Goal: Information Seeking & Learning: Learn about a topic

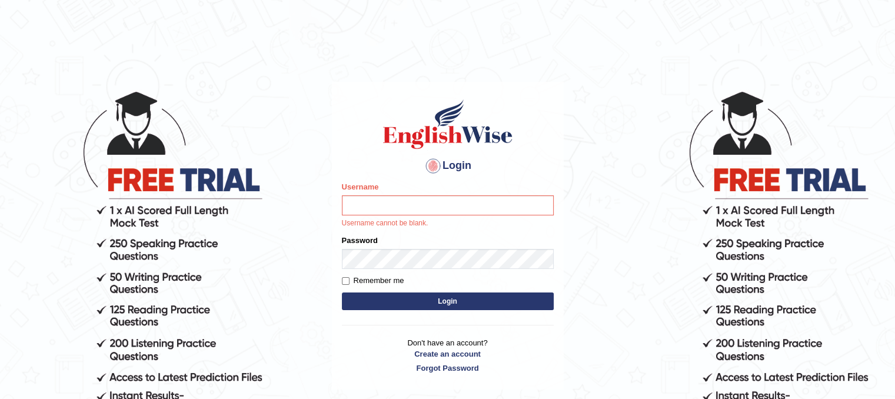
click at [376, 200] on input "Username" at bounding box center [448, 205] width 212 height 20
type input "Rasme"
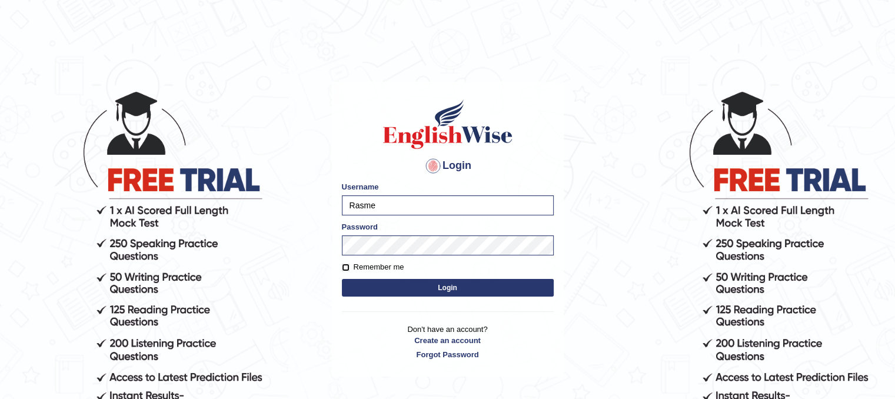
click at [346, 267] on input "Remember me" at bounding box center [346, 267] width 8 height 8
checkbox input "true"
click at [435, 285] on button "Login" at bounding box center [448, 288] width 212 height 18
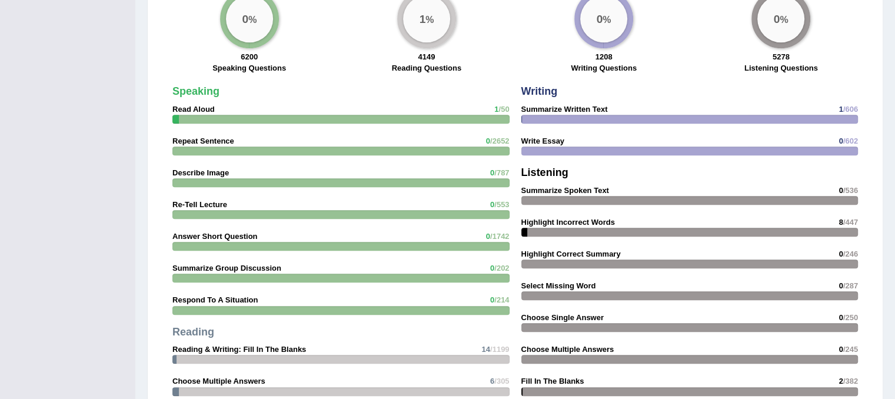
scroll to position [993, 0]
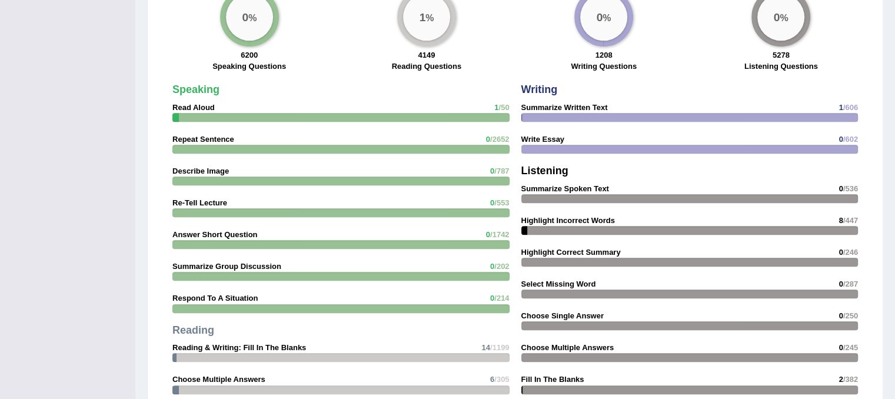
click at [202, 89] on strong "Speaking" at bounding box center [195, 90] width 47 height 12
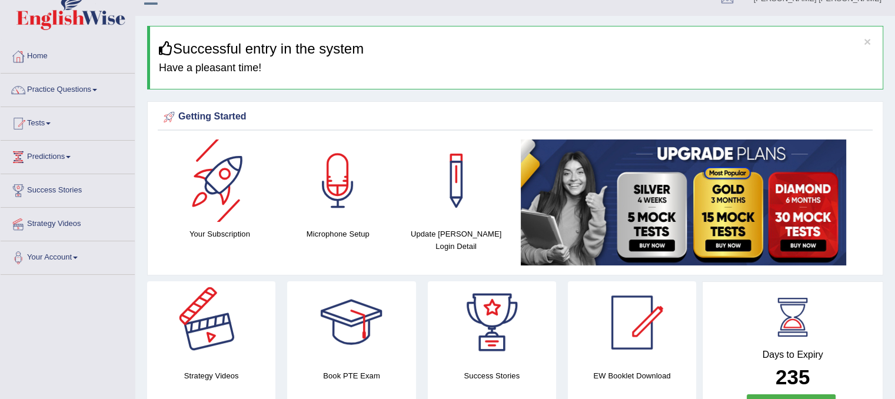
scroll to position [0, 0]
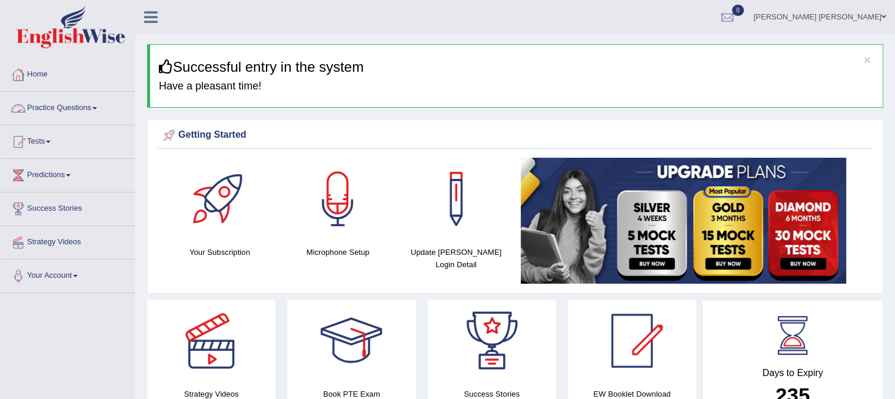
click at [55, 112] on link "Practice Questions" at bounding box center [68, 106] width 134 height 29
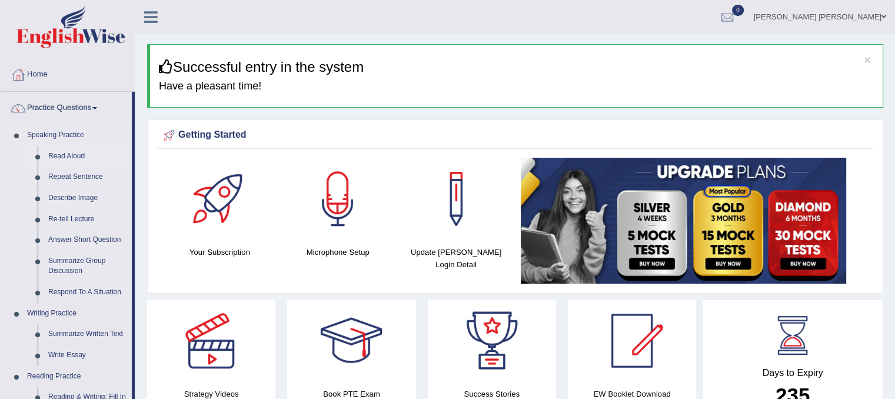
click at [79, 153] on link "Read Aloud" at bounding box center [87, 156] width 89 height 21
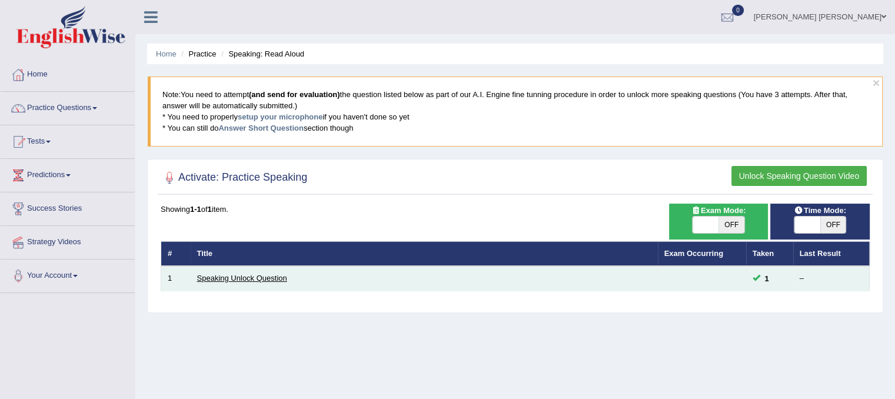
click at [222, 281] on link "Speaking Unlock Question" at bounding box center [242, 277] width 90 height 9
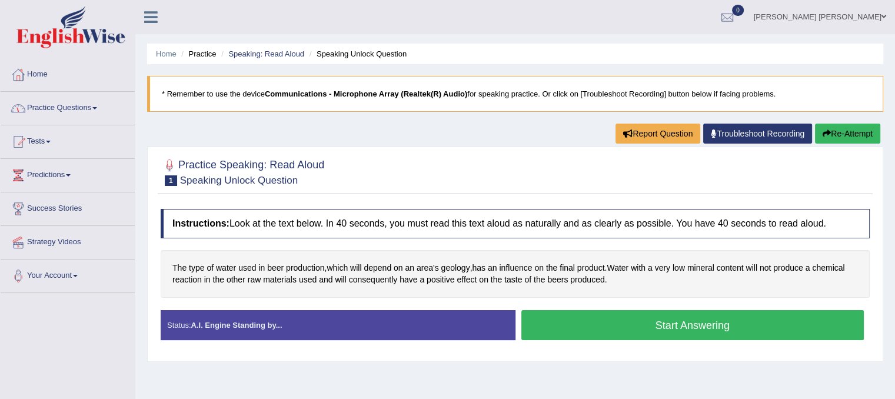
click at [73, 108] on link "Practice Questions" at bounding box center [68, 106] width 134 height 29
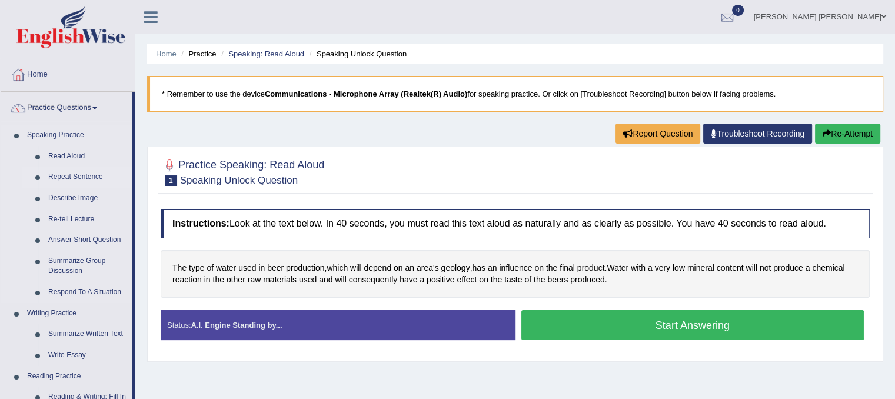
click at [52, 182] on link "Repeat Sentence" at bounding box center [87, 176] width 89 height 21
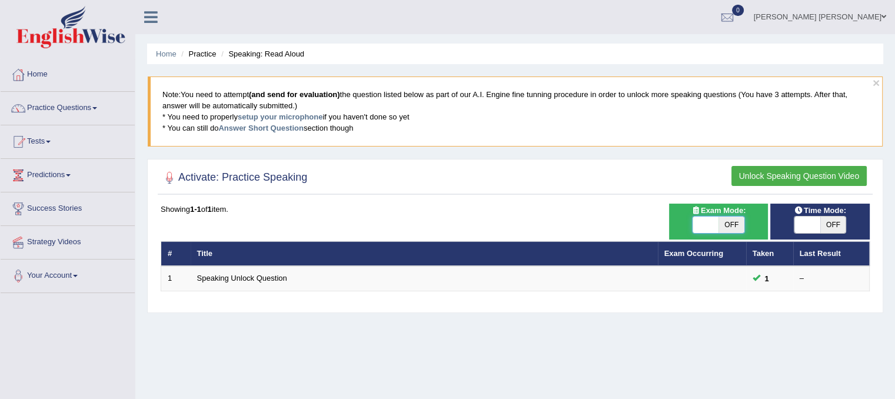
click at [699, 218] on span at bounding box center [705, 224] width 26 height 16
checkbox input "true"
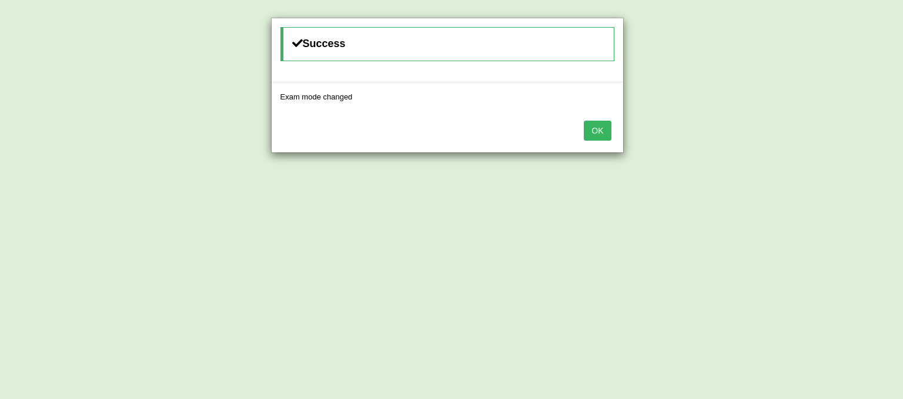
click at [593, 133] on button "OK" at bounding box center [597, 131] width 27 height 20
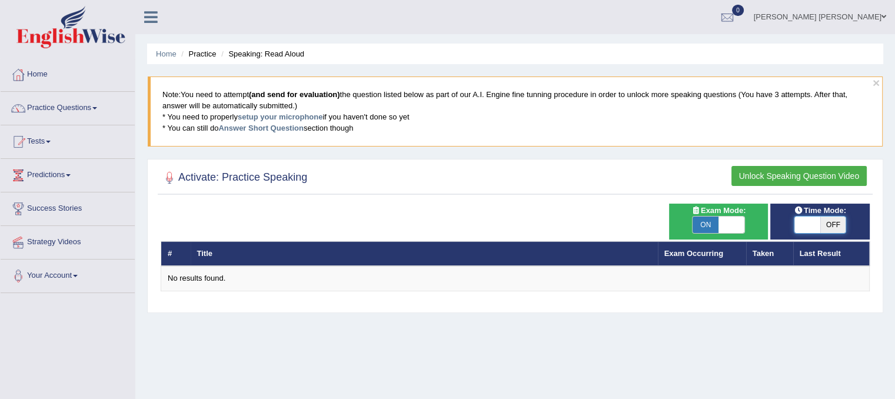
click at [808, 218] on span at bounding box center [807, 224] width 26 height 16
checkbox input "true"
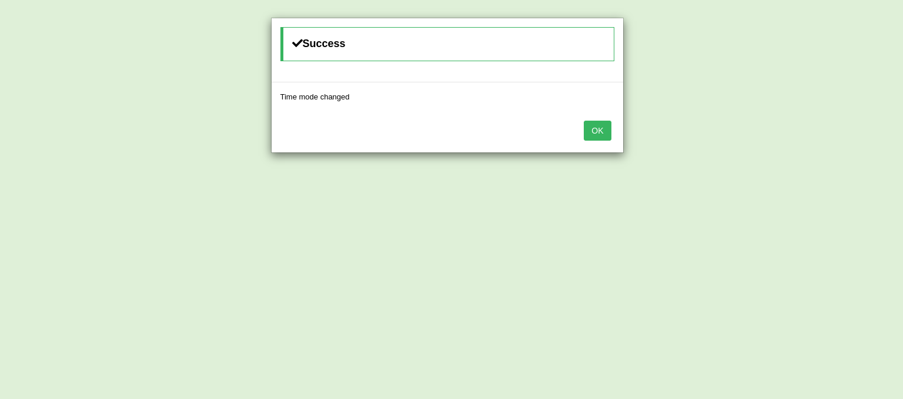
click at [593, 128] on button "OK" at bounding box center [597, 131] width 27 height 20
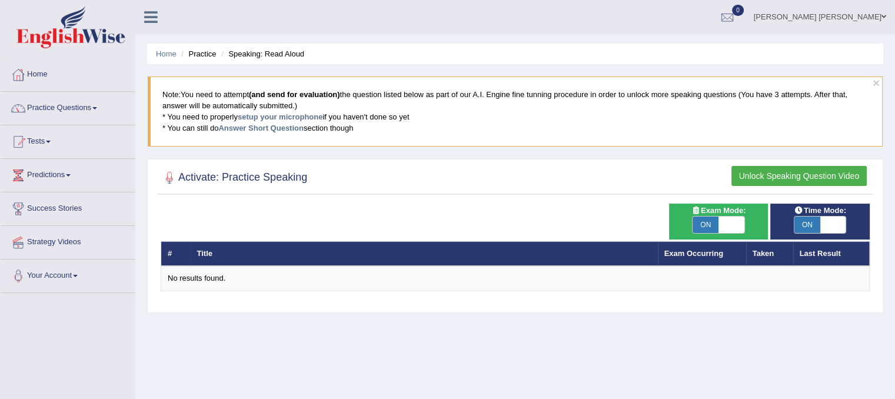
click at [198, 256] on th "Title" at bounding box center [424, 253] width 467 height 25
click at [59, 109] on link "Practice Questions" at bounding box center [68, 106] width 134 height 29
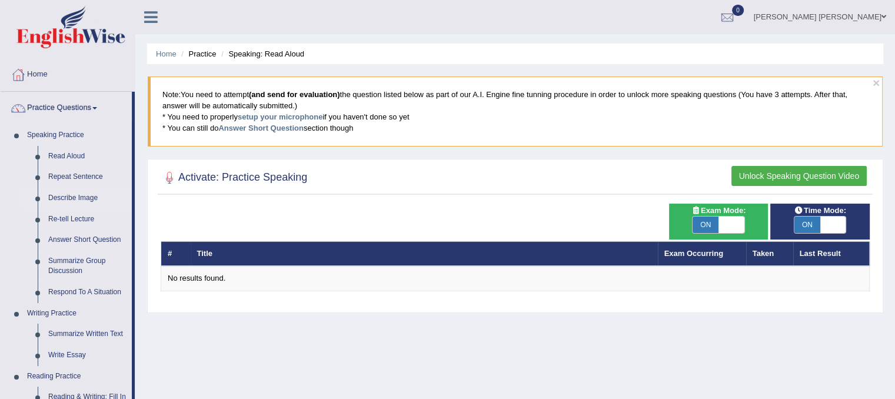
click at [77, 197] on link "Describe Image" at bounding box center [87, 198] width 89 height 21
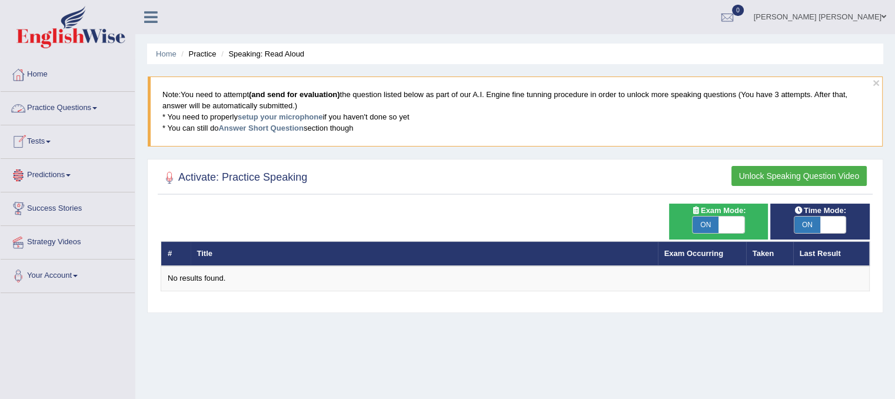
click at [52, 101] on link "Practice Questions" at bounding box center [68, 106] width 134 height 29
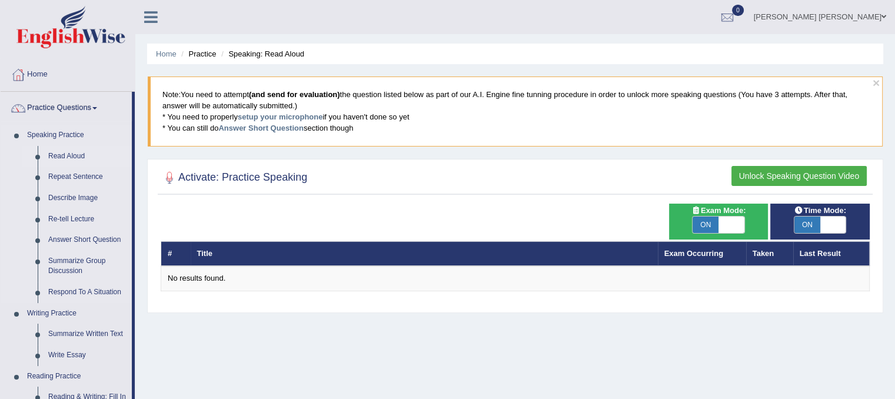
click at [61, 155] on link "Read Aloud" at bounding box center [87, 156] width 89 height 21
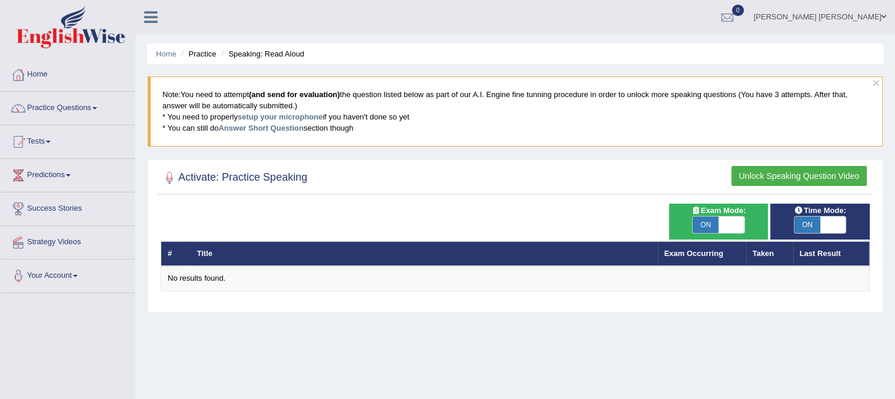
click at [801, 169] on button "Unlock Speaking Question Video" at bounding box center [798, 176] width 135 height 20
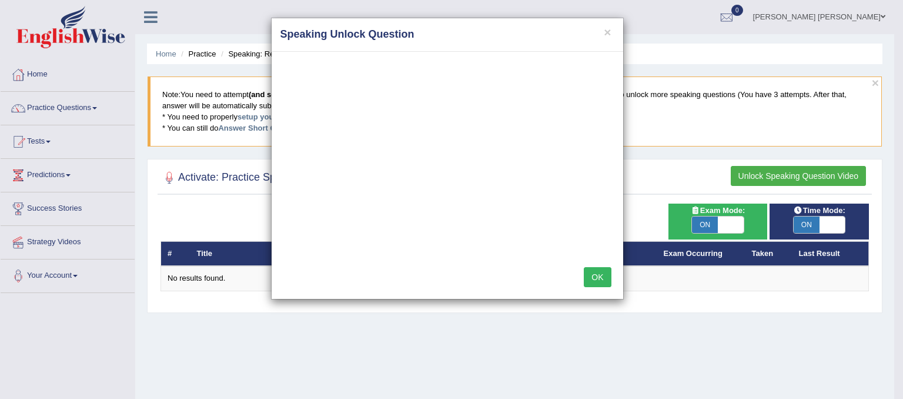
click at [598, 28] on h4 "Speaking Unlock Question" at bounding box center [448, 34] width 334 height 15
click at [605, 278] on button "OK" at bounding box center [597, 277] width 27 height 20
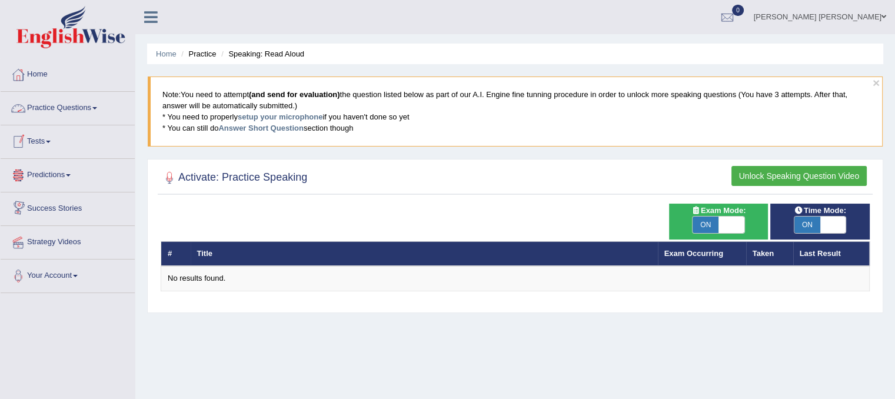
click at [66, 111] on link "Practice Questions" at bounding box center [68, 106] width 134 height 29
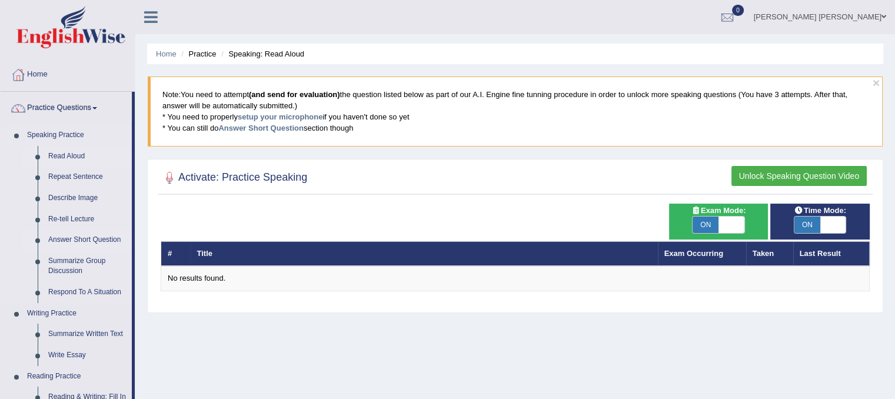
click at [95, 236] on link "Answer Short Question" at bounding box center [87, 239] width 89 height 21
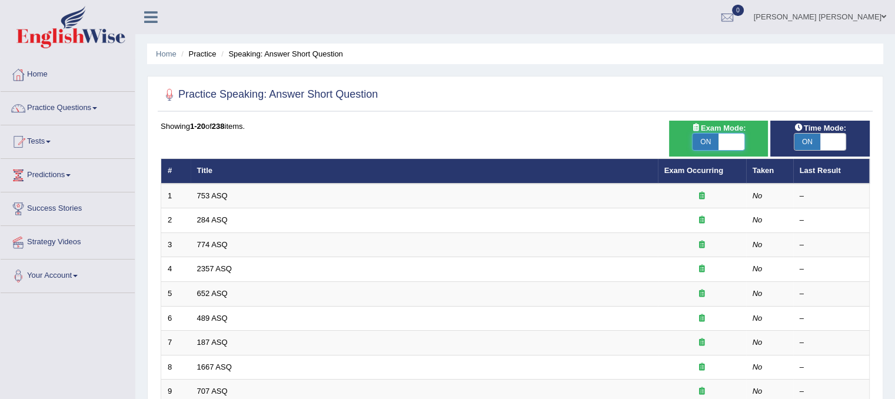
click at [732, 140] on span at bounding box center [731, 142] width 26 height 16
checkbox input "false"
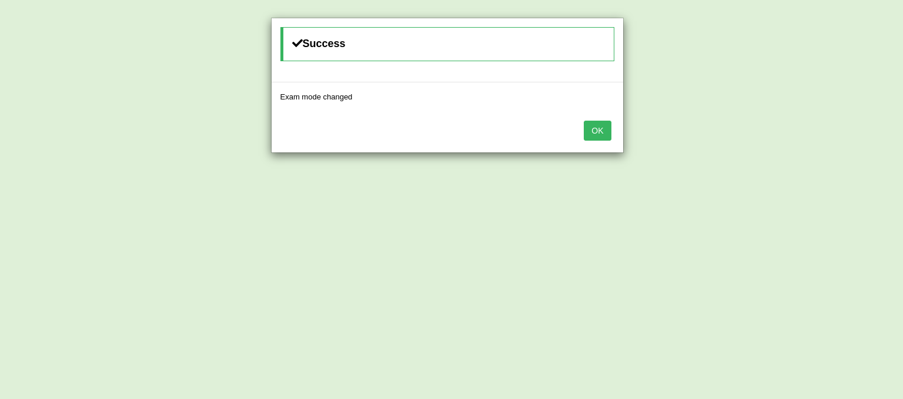
click at [587, 135] on button "OK" at bounding box center [597, 131] width 27 height 20
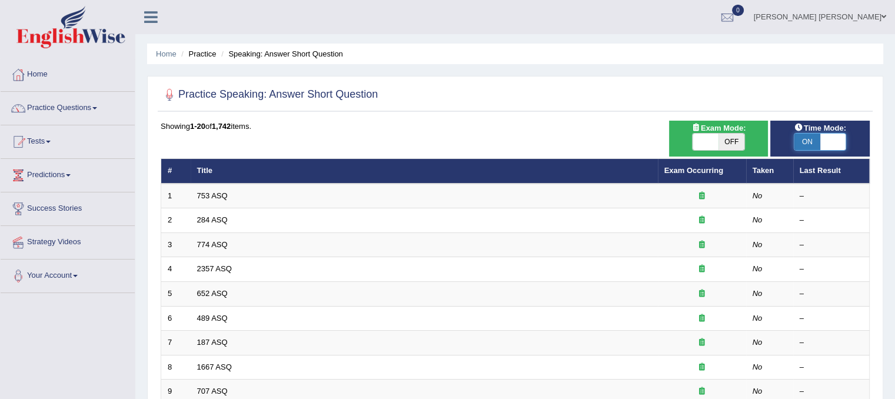
click at [827, 142] on span at bounding box center [833, 142] width 26 height 16
checkbox input "false"
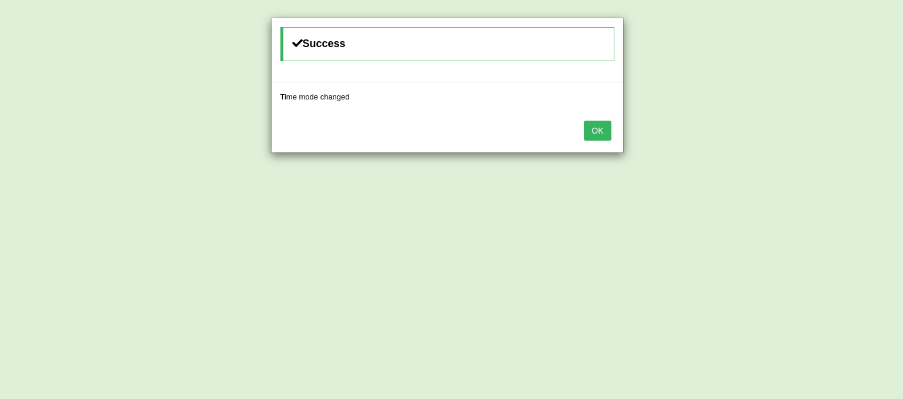
click at [608, 128] on button "OK" at bounding box center [597, 131] width 27 height 20
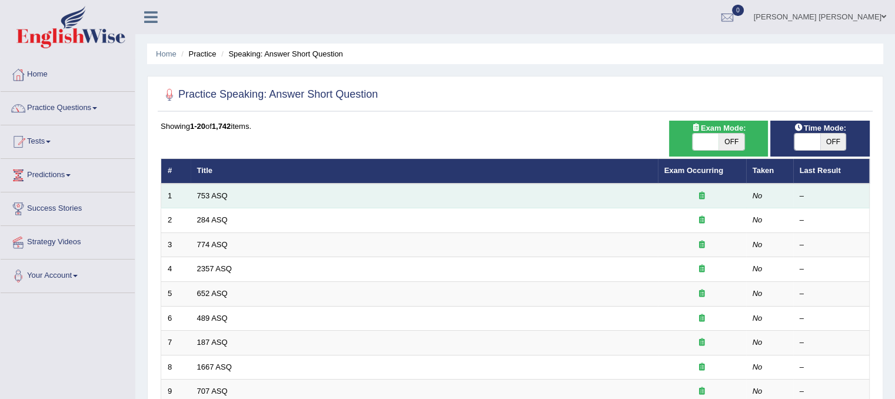
click at [213, 189] on td "753 ASQ" at bounding box center [424, 195] width 467 height 25
click at [215, 198] on link "753 ASQ" at bounding box center [212, 195] width 31 height 9
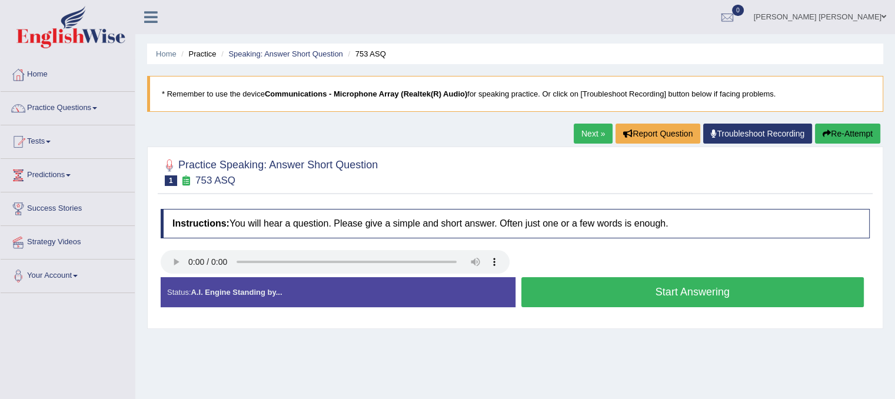
click at [583, 138] on link "Next »" at bounding box center [592, 134] width 39 height 20
click at [597, 126] on link "Next »" at bounding box center [592, 134] width 39 height 20
click at [586, 132] on link "Next »" at bounding box center [592, 134] width 39 height 20
click at [732, 246] on div "Instructions: You will hear a question. Please give a simple and short answer. …" at bounding box center [515, 262] width 715 height 119
click at [71, 109] on link "Practice Questions" at bounding box center [68, 106] width 134 height 29
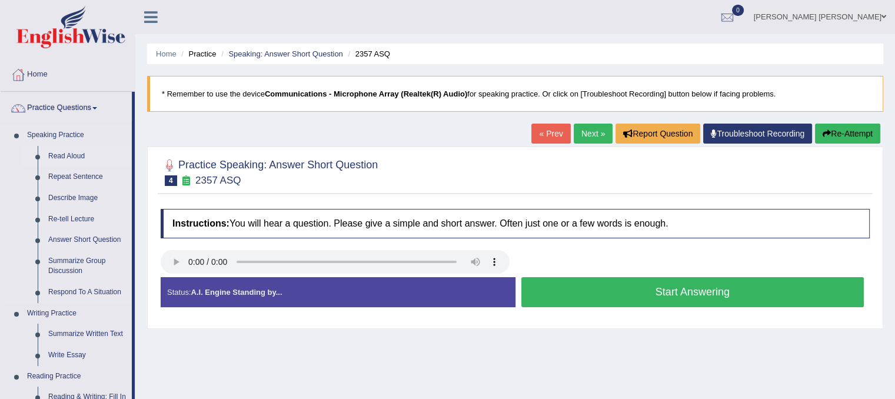
click at [72, 154] on link "Read Aloud" at bounding box center [87, 156] width 89 height 21
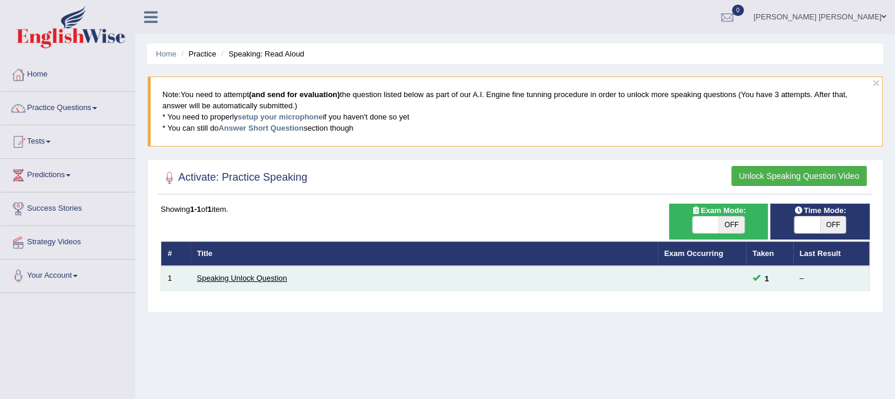
click at [219, 278] on link "Speaking Unlock Question" at bounding box center [242, 277] width 90 height 9
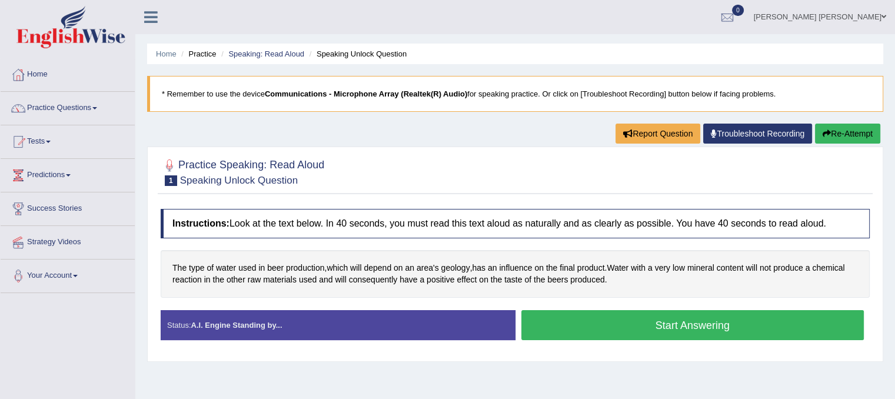
click at [660, 329] on button "Start Answering" at bounding box center [692, 325] width 343 height 30
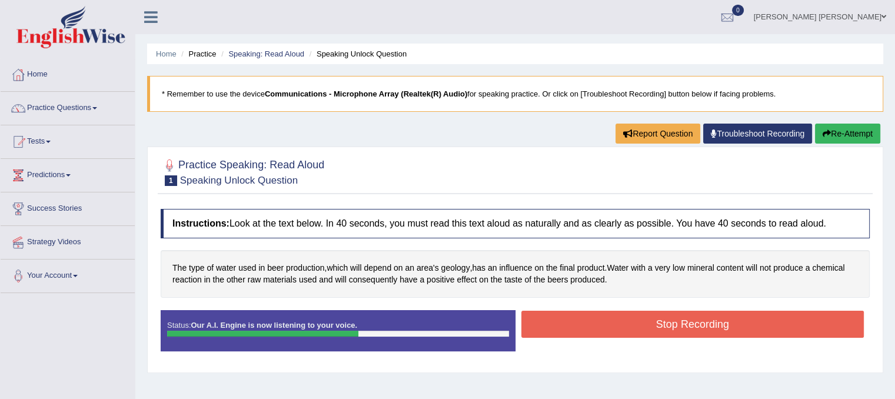
click at [660, 329] on button "Stop Recording" at bounding box center [692, 324] width 343 height 27
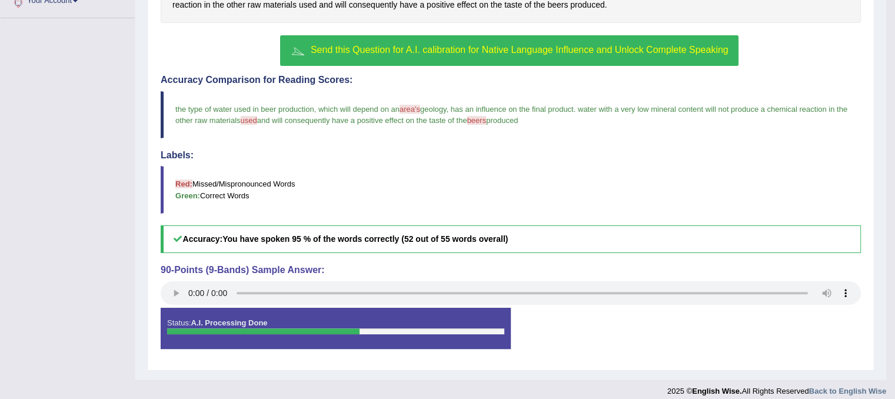
scroll to position [282, 0]
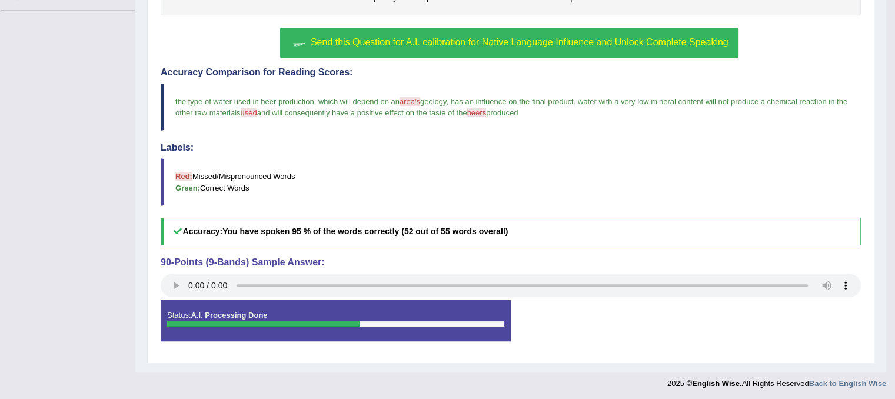
click at [573, 41] on span "Send this Question for A.I. calibration for Native Language Influence and Unloc…" at bounding box center [520, 42] width 418 height 10
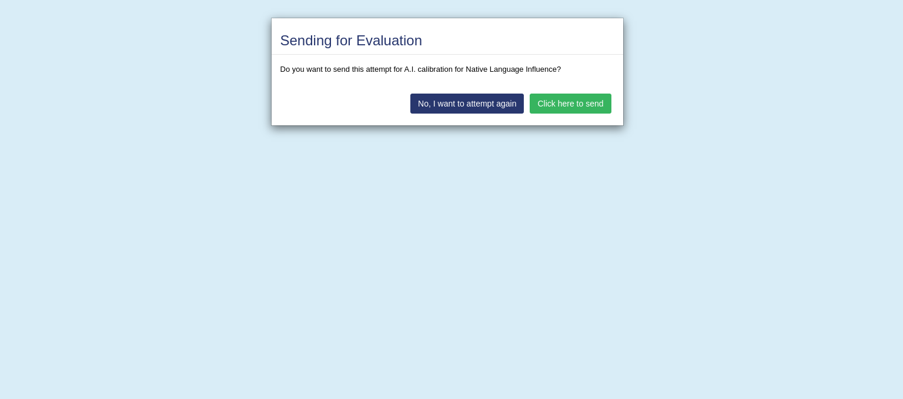
click at [553, 105] on button "Click here to send" at bounding box center [570, 104] width 81 height 20
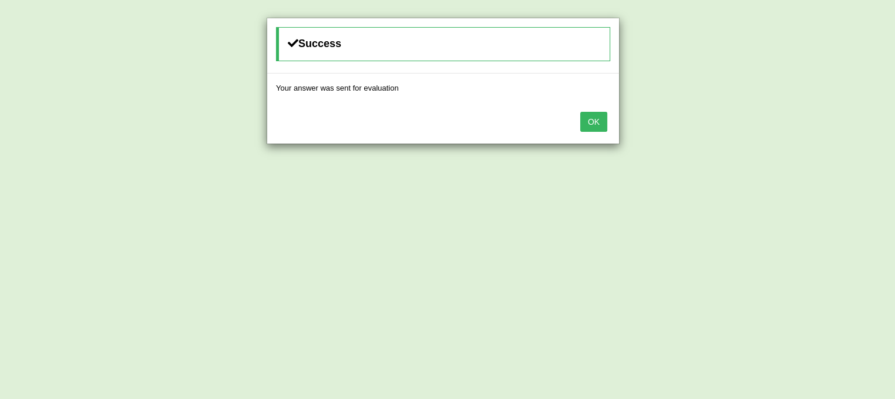
click at [588, 122] on button "OK" at bounding box center [593, 122] width 27 height 20
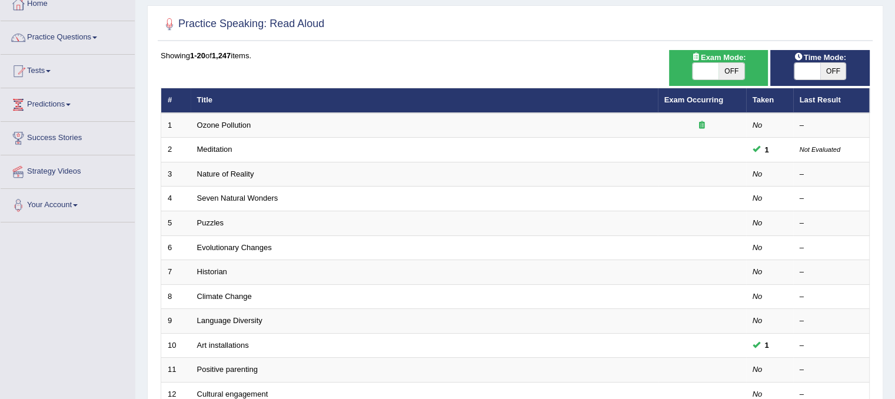
scroll to position [118, 0]
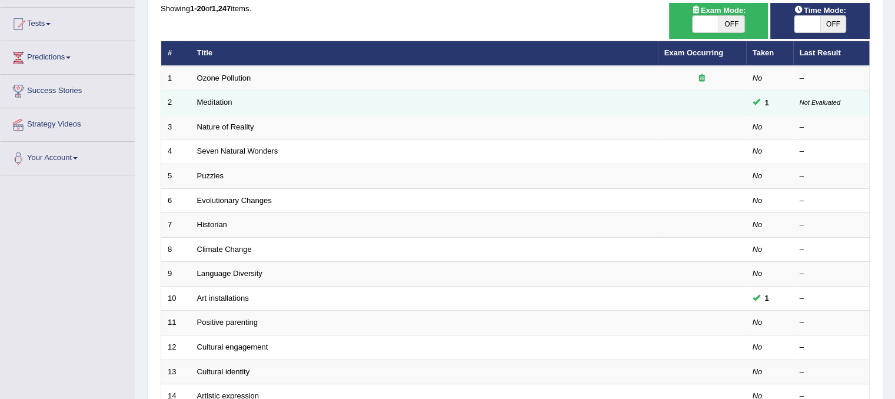
click at [458, 93] on td "Meditation" at bounding box center [424, 103] width 467 height 25
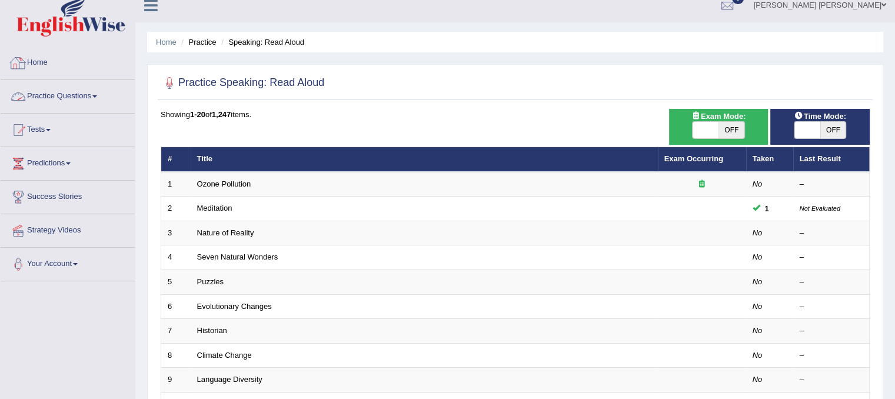
scroll to position [0, 0]
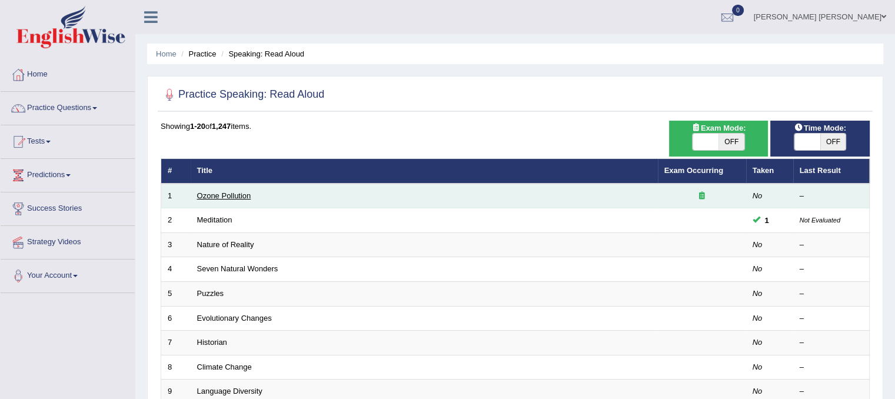
click at [206, 196] on link "Ozone Pollution" at bounding box center [224, 195] width 54 height 9
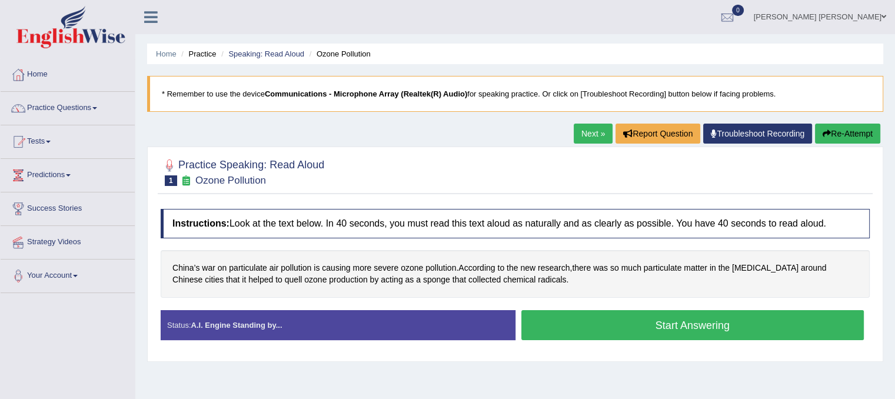
click at [609, 325] on button "Start Answering" at bounding box center [692, 325] width 343 height 30
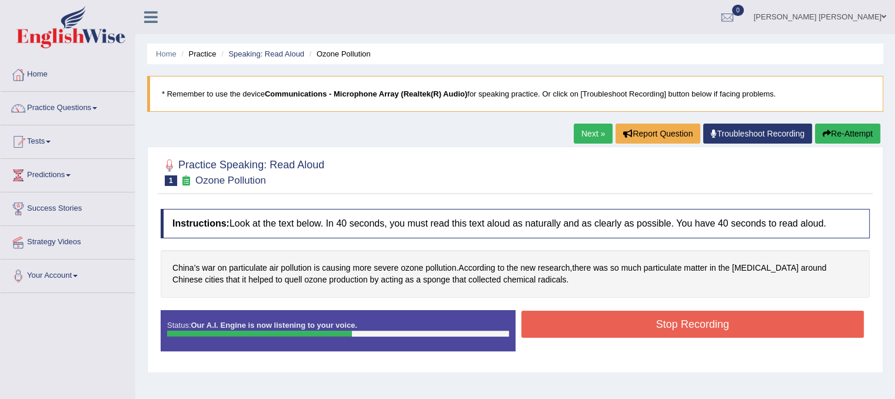
click at [638, 322] on button "Stop Recording" at bounding box center [692, 324] width 343 height 27
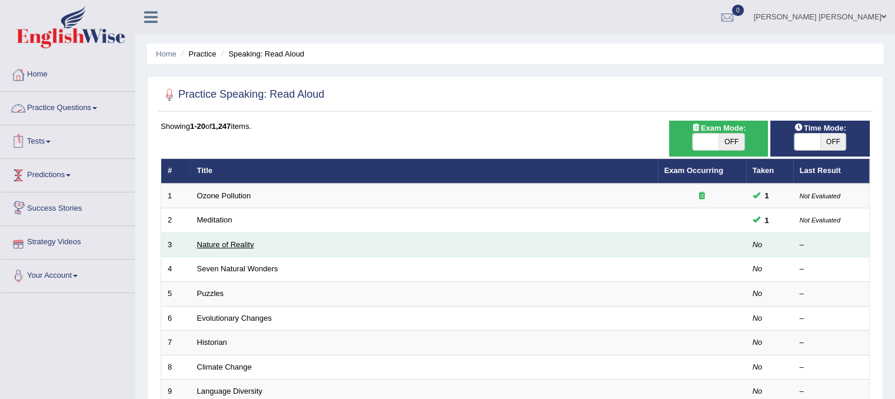
click at [217, 245] on link "Nature of Reality" at bounding box center [225, 244] width 57 height 9
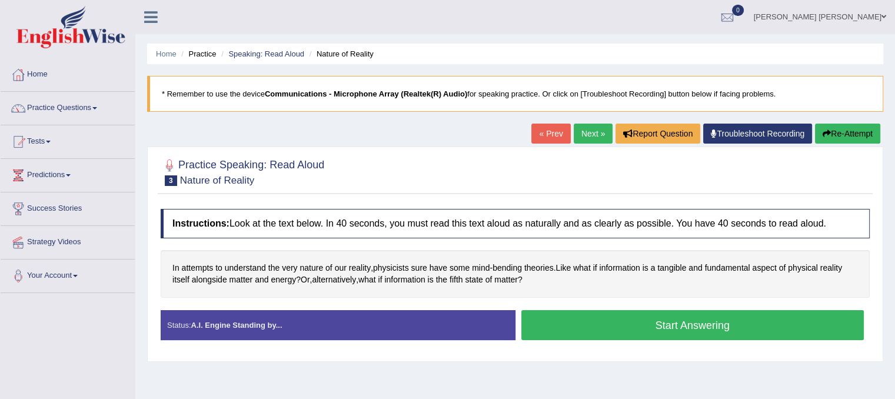
click at [316, 325] on div "Status: A.I. Engine Standing by..." at bounding box center [338, 325] width 355 height 30
click at [629, 324] on button "Start Answering" at bounding box center [692, 325] width 343 height 30
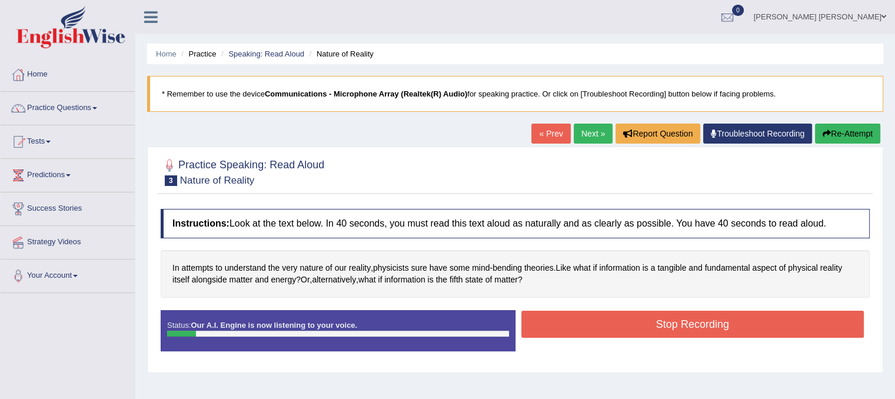
click at [605, 329] on button "Stop Recording" at bounding box center [692, 324] width 343 height 27
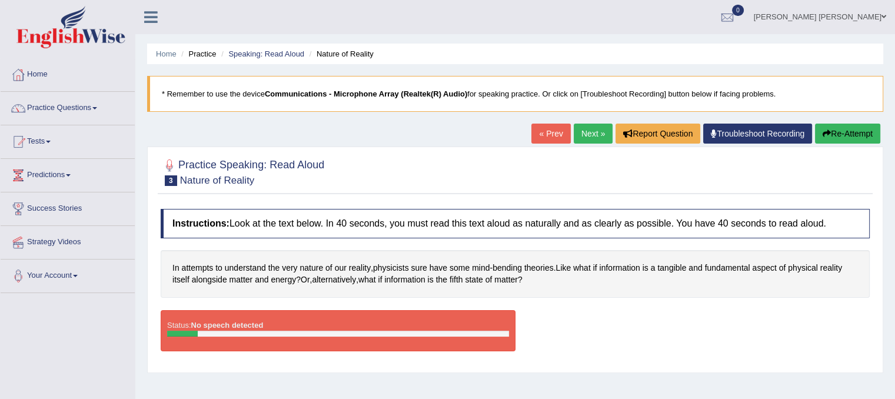
click at [586, 135] on link "Next »" at bounding box center [592, 134] width 39 height 20
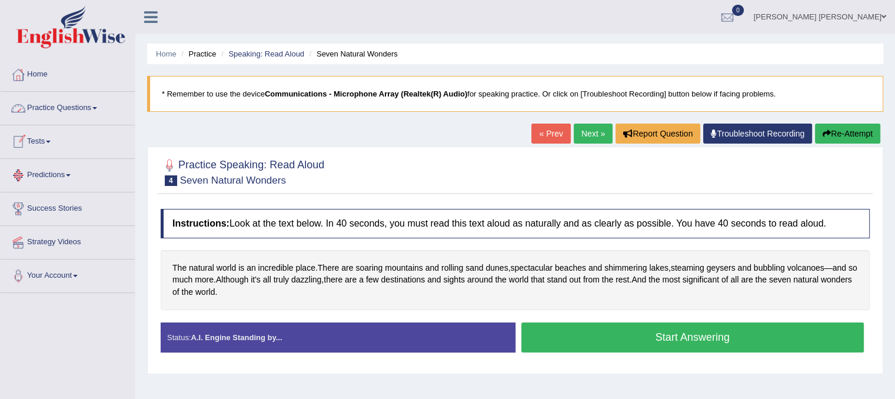
click at [57, 111] on link "Practice Questions" at bounding box center [68, 106] width 134 height 29
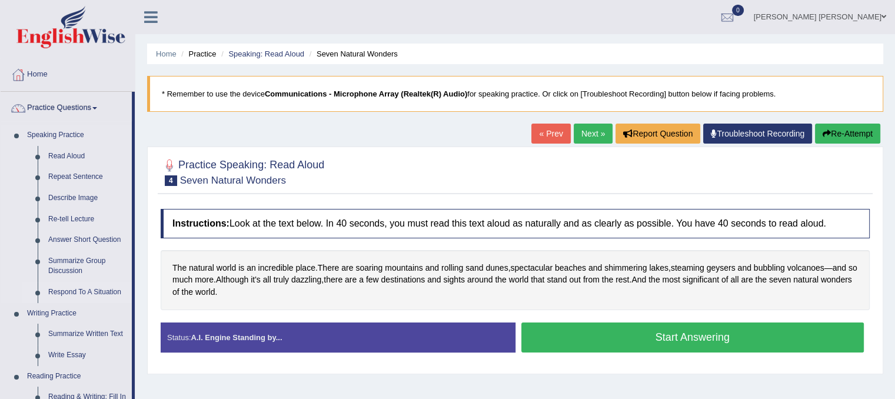
click at [79, 295] on link "Respond To A Situation" at bounding box center [87, 292] width 89 height 21
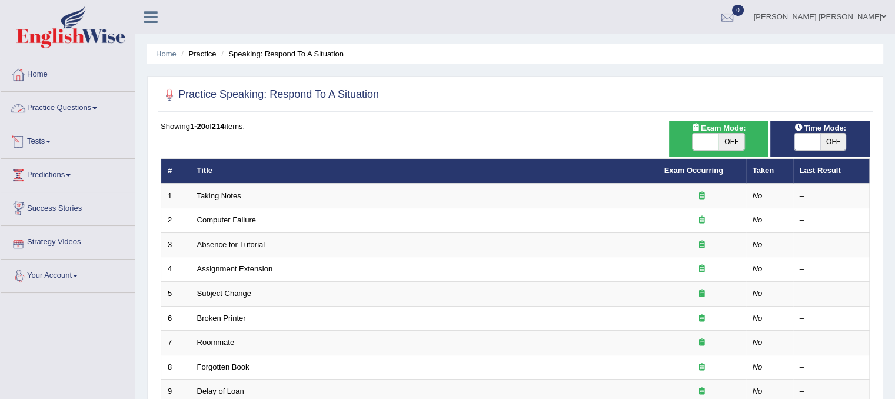
click at [68, 106] on link "Practice Questions" at bounding box center [68, 106] width 134 height 29
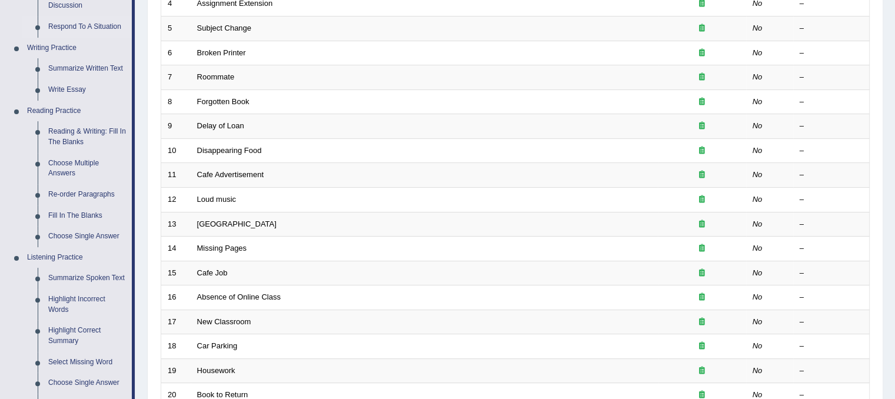
scroll to position [282, 0]
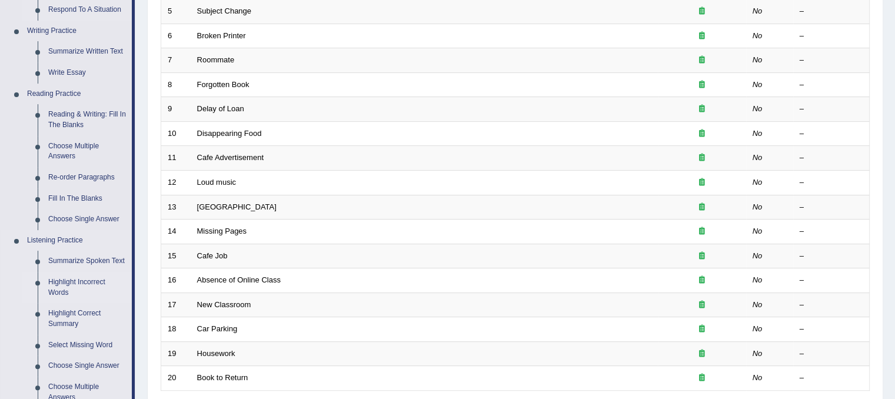
click at [68, 285] on link "Highlight Incorrect Words" at bounding box center [87, 287] width 89 height 31
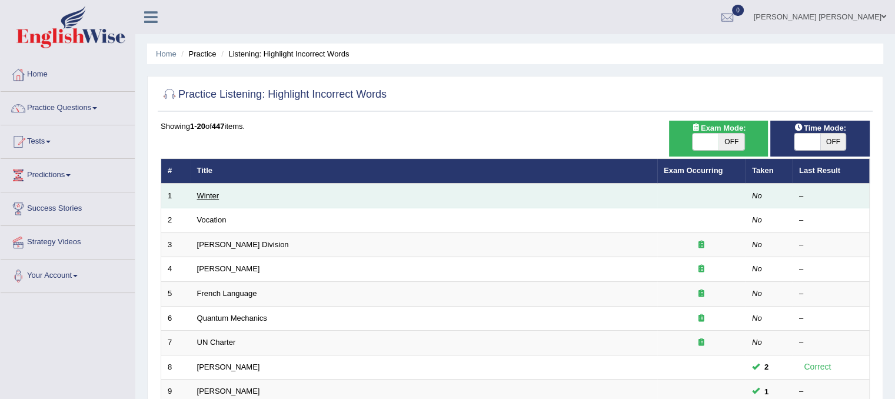
click at [202, 198] on link "Winter" at bounding box center [208, 195] width 22 height 9
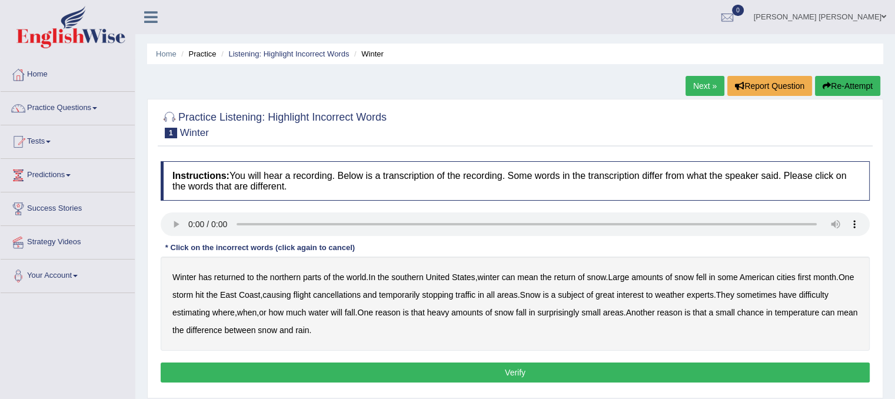
click at [410, 273] on b "southern" at bounding box center [407, 276] width 32 height 9
click at [807, 276] on b "first" at bounding box center [804, 276] width 14 height 9
click at [495, 293] on b "all" at bounding box center [490, 294] width 8 height 9
click at [325, 311] on b "water" at bounding box center [318, 312] width 20 height 9
click at [755, 309] on b "chance" at bounding box center [750, 312] width 26 height 9
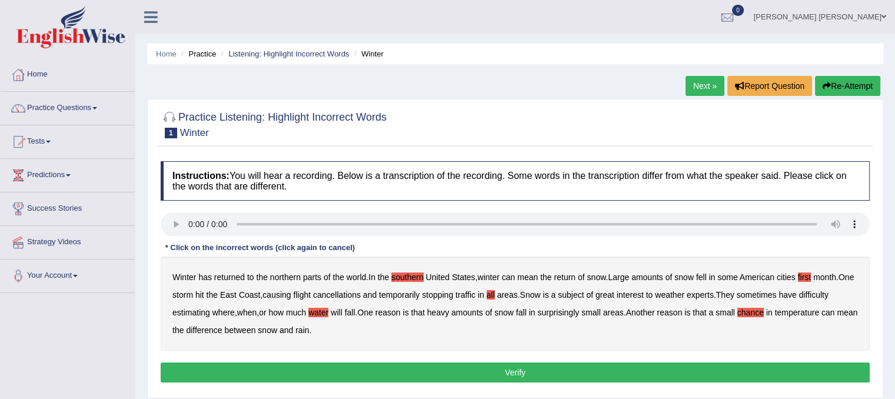
click at [407, 373] on button "Verify" at bounding box center [515, 372] width 709 height 20
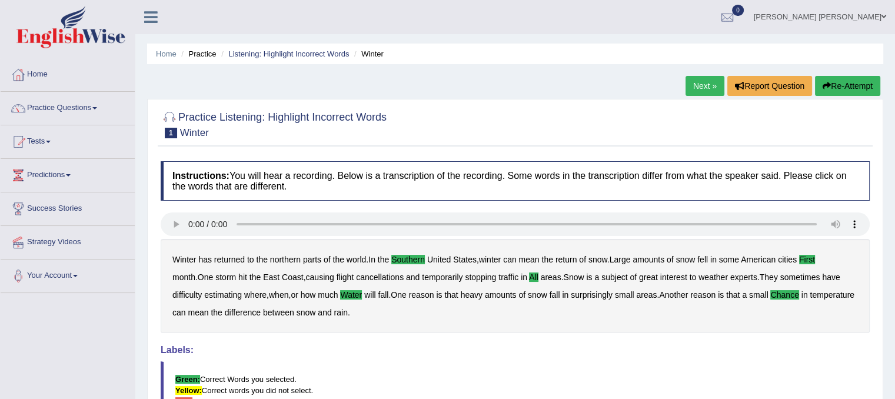
click at [691, 81] on link "Next »" at bounding box center [704, 86] width 39 height 20
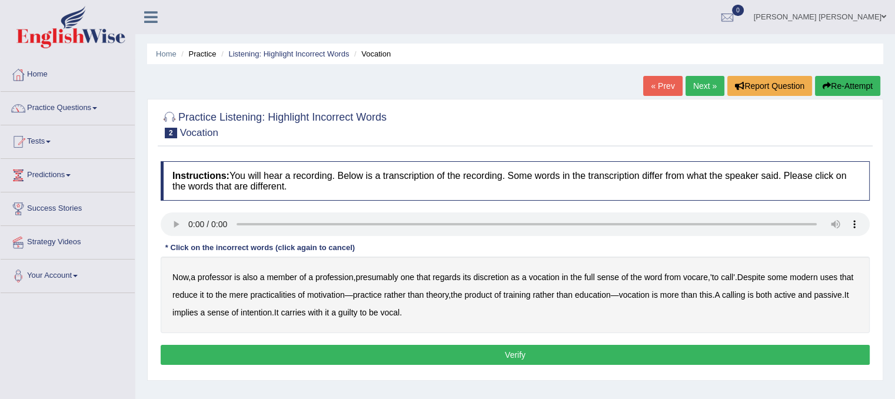
click at [493, 280] on b "discretion" at bounding box center [490, 276] width 35 height 9
click at [345, 293] on b "motivation" at bounding box center [326, 294] width 38 height 9
click at [272, 313] on b "intention" at bounding box center [256, 312] width 31 height 9
click at [358, 312] on b "guilty" at bounding box center [347, 312] width 19 height 9
click at [426, 356] on button "Verify" at bounding box center [515, 355] width 709 height 20
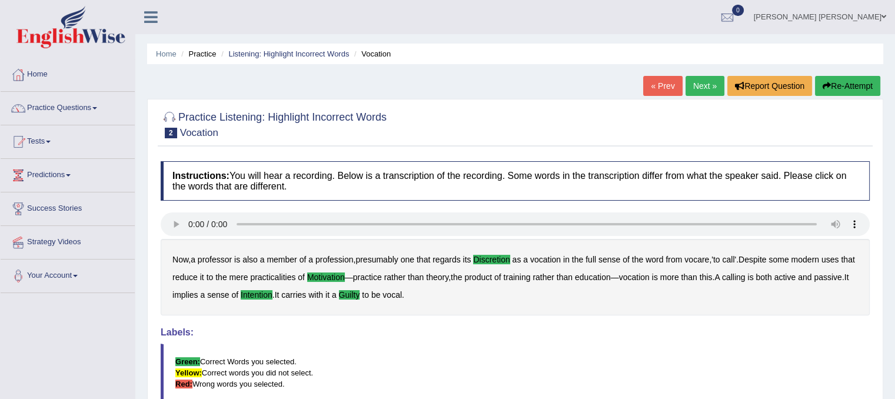
click at [702, 86] on link "Next »" at bounding box center [704, 86] width 39 height 20
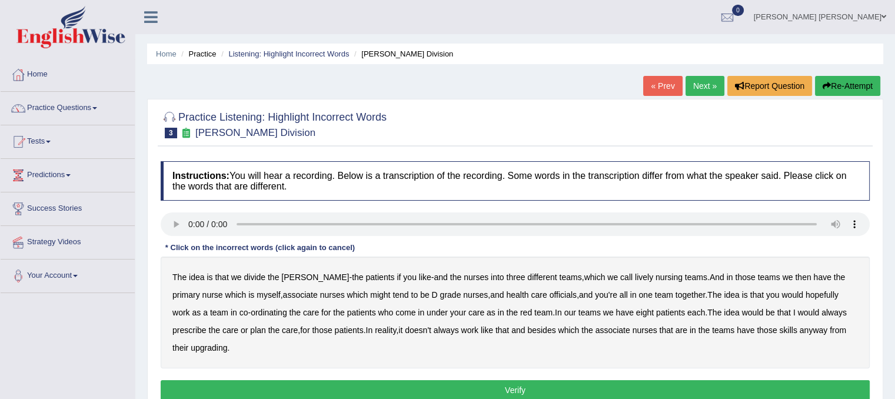
click at [635, 278] on b "lively" at bounding box center [644, 276] width 18 height 9
click at [370, 292] on b "might" at bounding box center [380, 294] width 20 height 9
click at [549, 292] on b "officials" at bounding box center [562, 294] width 27 height 9
click at [636, 311] on b "eight" at bounding box center [645, 312] width 18 height 9
click at [821, 311] on b "always" at bounding box center [833, 312] width 25 height 9
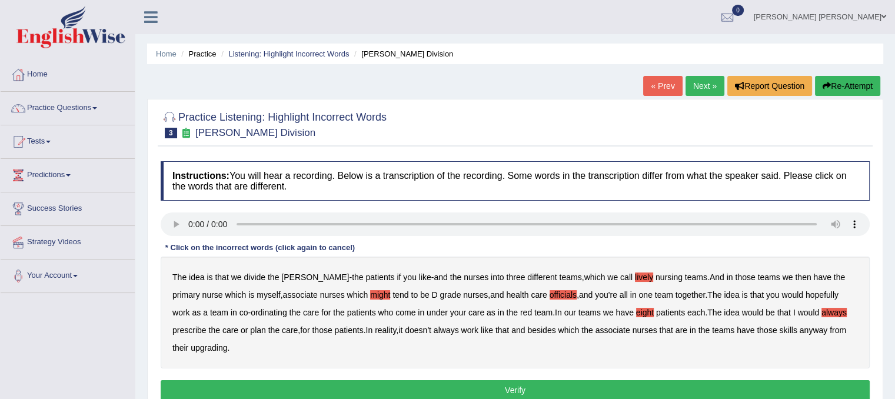
click at [191, 347] on b "upgrading" at bounding box center [209, 347] width 36 height 9
click at [289, 386] on button "Verify" at bounding box center [515, 390] width 709 height 20
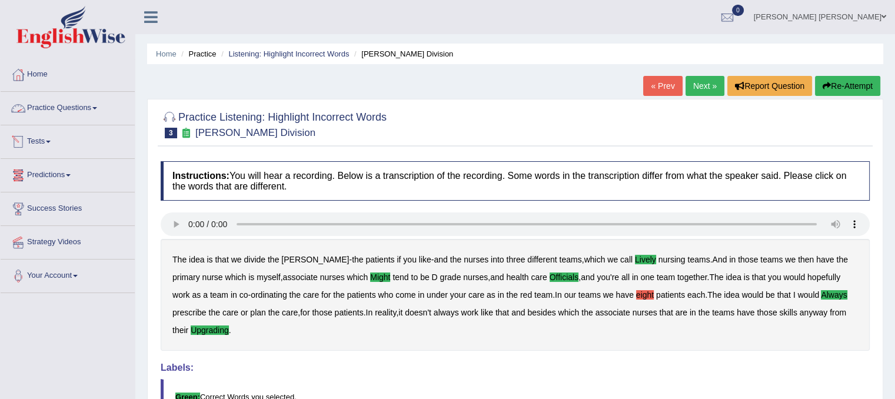
click at [61, 102] on link "Practice Questions" at bounding box center [68, 106] width 134 height 29
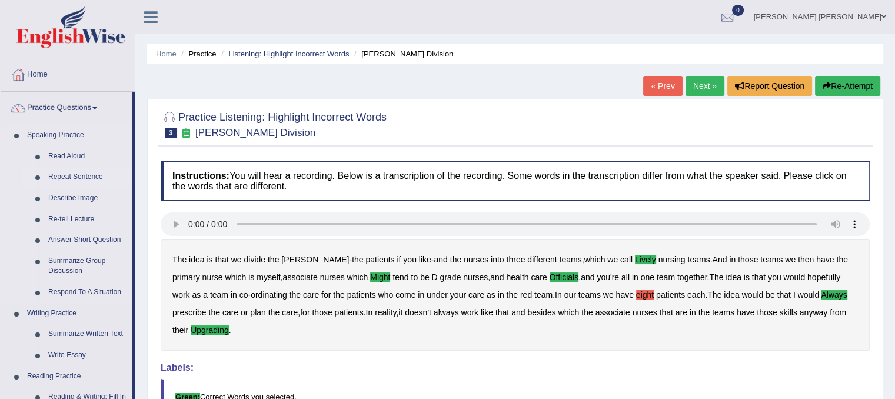
click at [63, 175] on link "Repeat Sentence" at bounding box center [87, 176] width 89 height 21
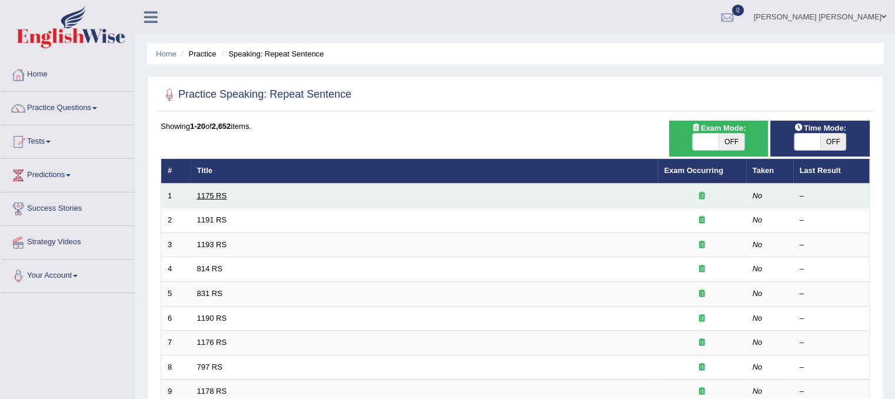
click at [198, 193] on link "1175 RS" at bounding box center [212, 195] width 30 height 9
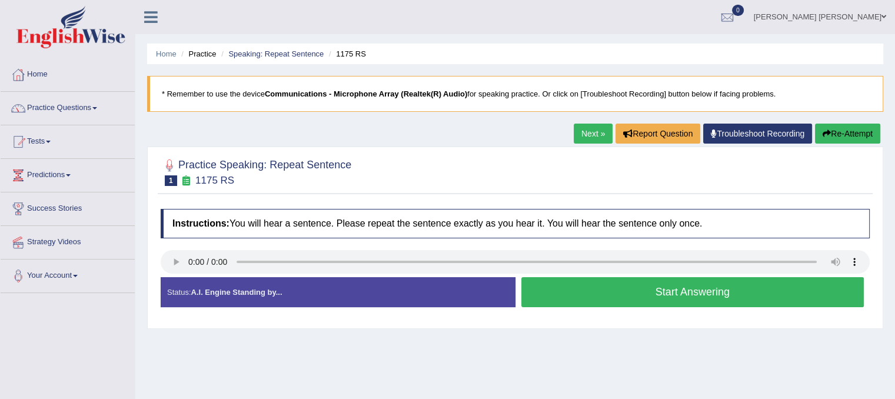
click at [678, 295] on button "Start Answering" at bounding box center [692, 292] width 343 height 30
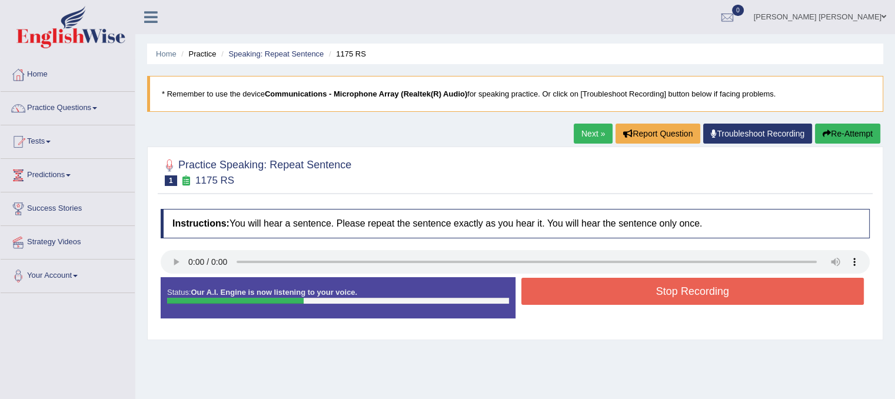
click at [678, 295] on button "Stop Recording" at bounding box center [692, 291] width 343 height 27
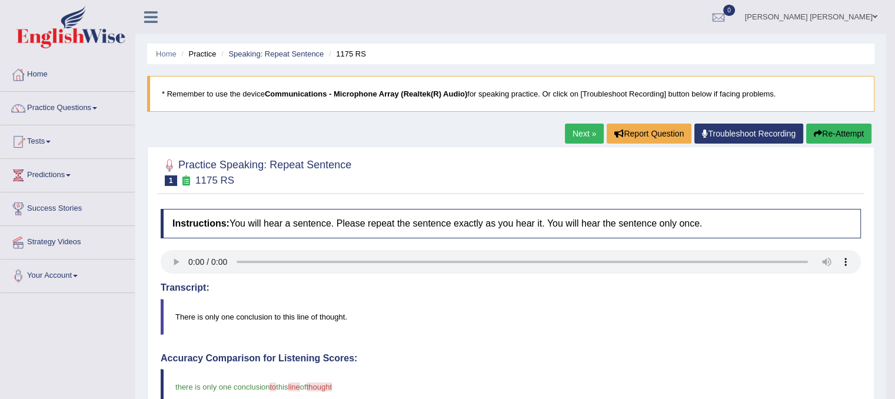
click at [567, 129] on link "Next »" at bounding box center [584, 134] width 39 height 20
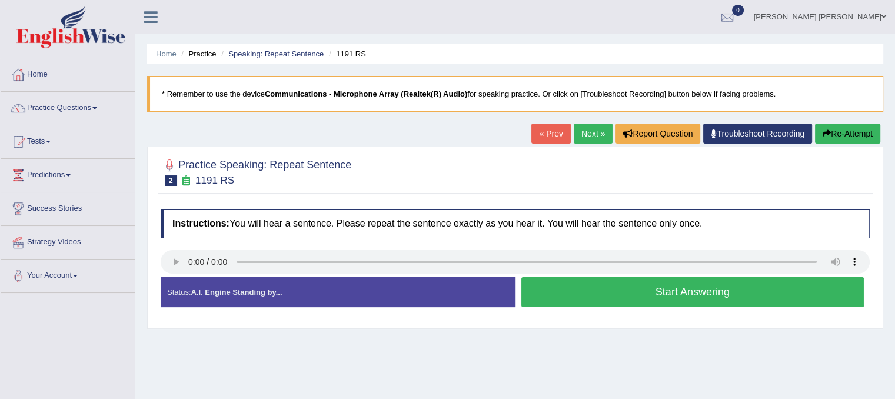
click at [572, 290] on button "Start Answering" at bounding box center [692, 292] width 343 height 30
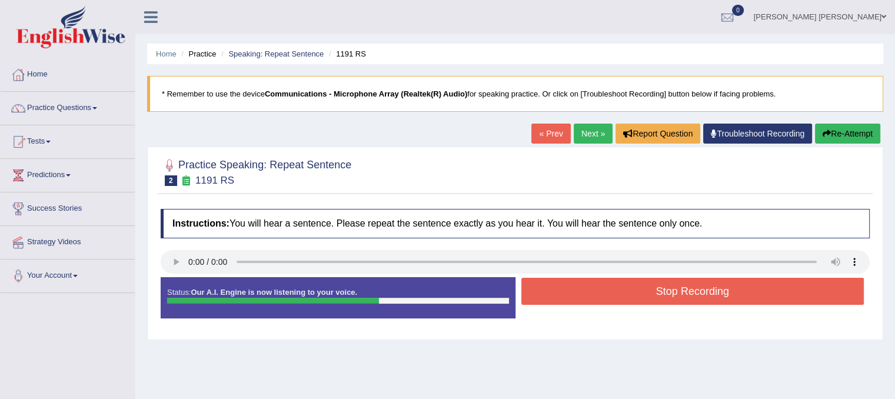
click at [572, 290] on button "Stop Recording" at bounding box center [692, 291] width 343 height 27
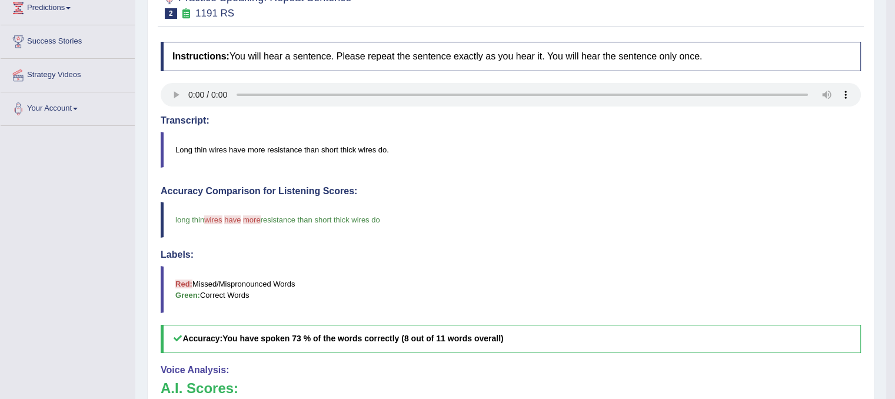
scroll to position [42, 0]
